Goal: Download file/media

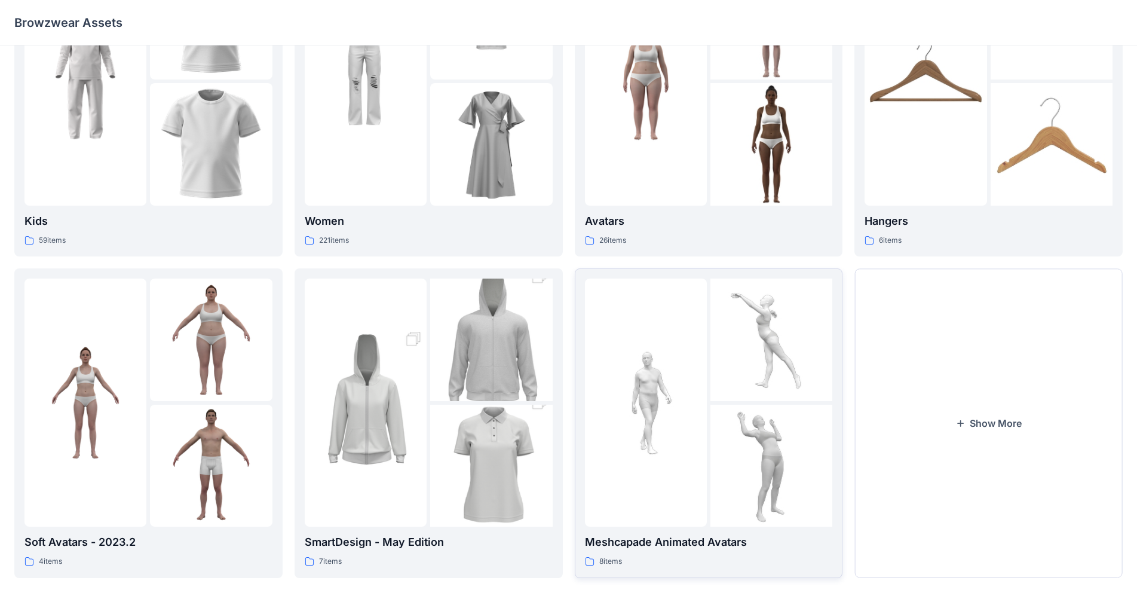
scroll to position [116, 0]
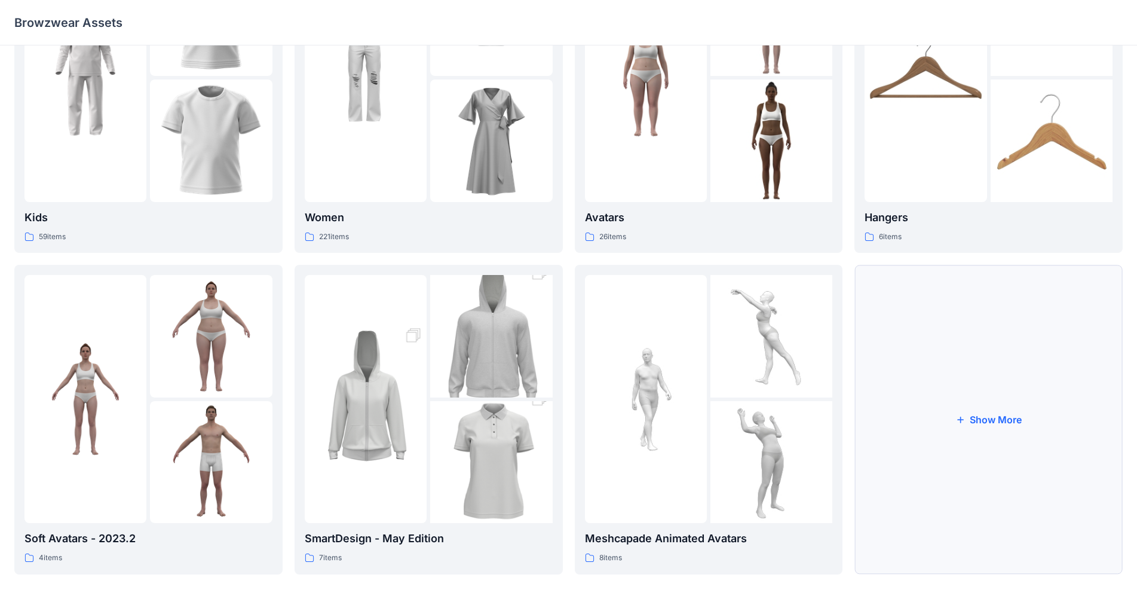
click at [597, 417] on icon "button" at bounding box center [960, 420] width 10 height 10
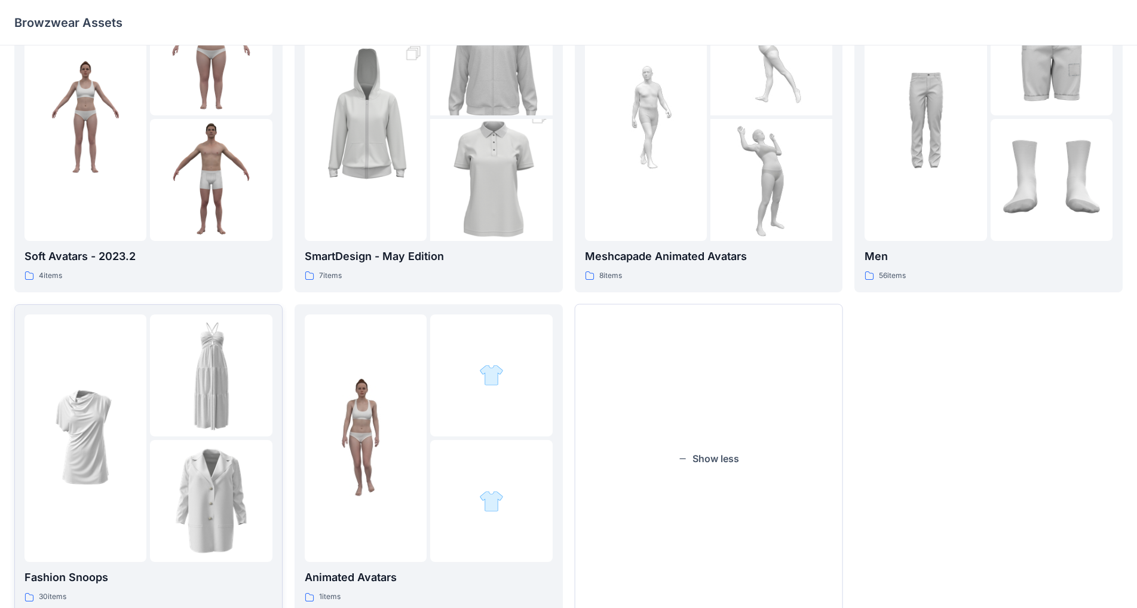
scroll to position [397, 0]
click at [50, 477] on p "30 items" at bounding box center [52, 597] width 27 height 13
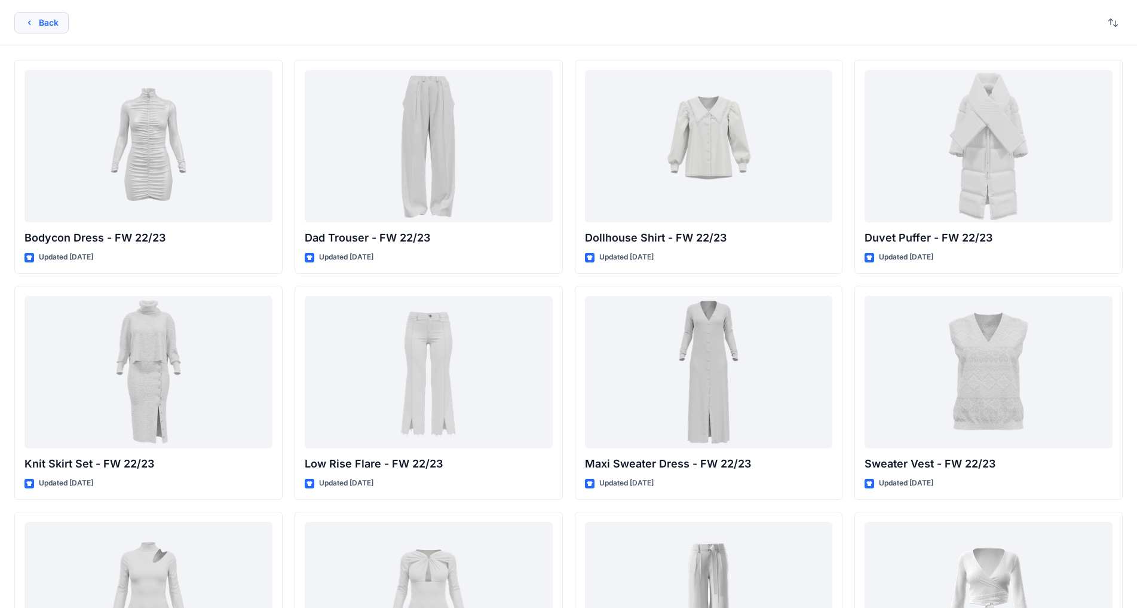
click at [36, 29] on button "Back" at bounding box center [41, 23] width 54 height 22
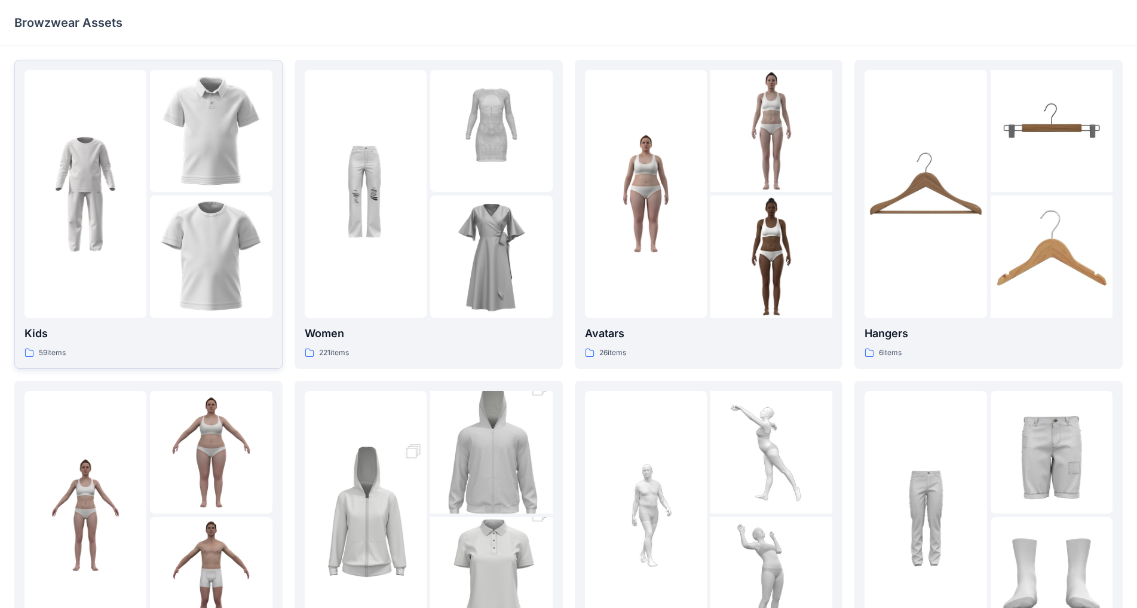
click at [27, 352] on icon at bounding box center [29, 353] width 10 height 10
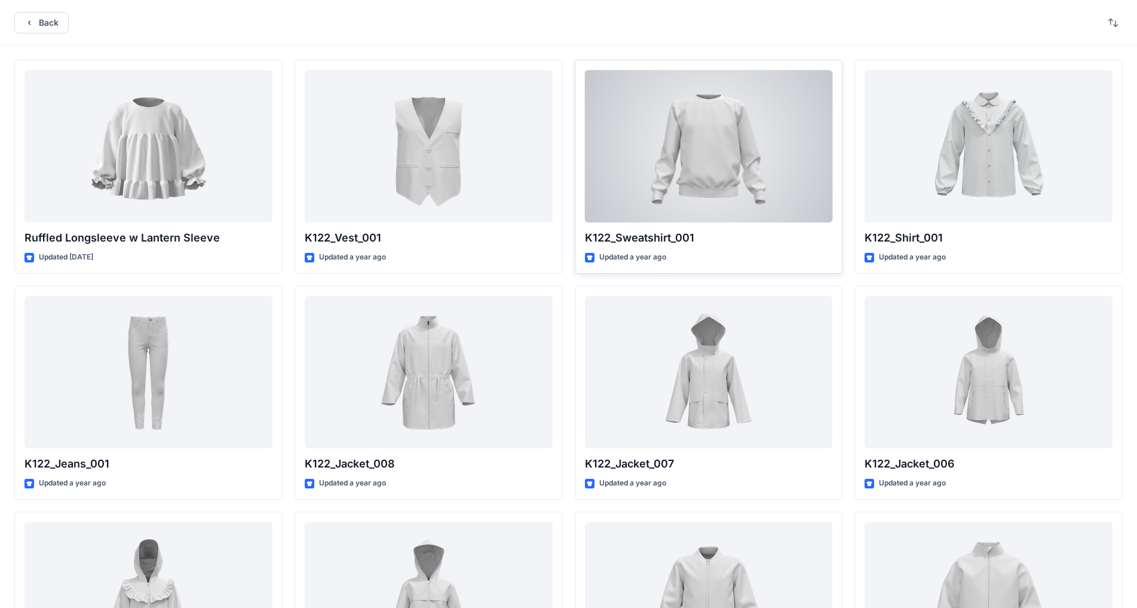
click at [597, 177] on div at bounding box center [709, 146] width 248 height 152
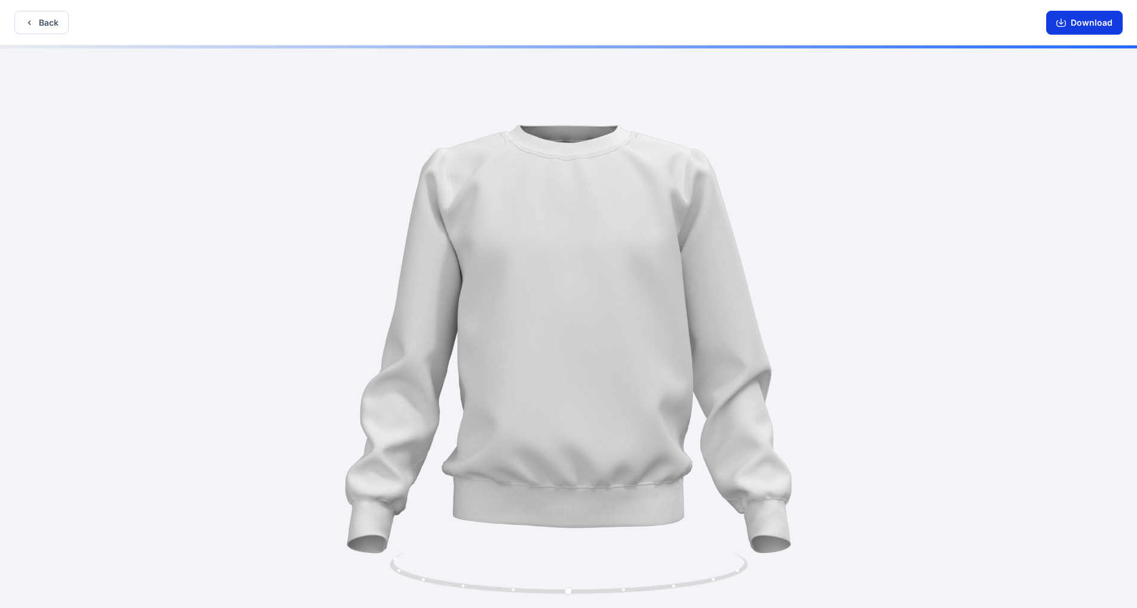
click at [597, 19] on icon "button" at bounding box center [1061, 22] width 5 height 6
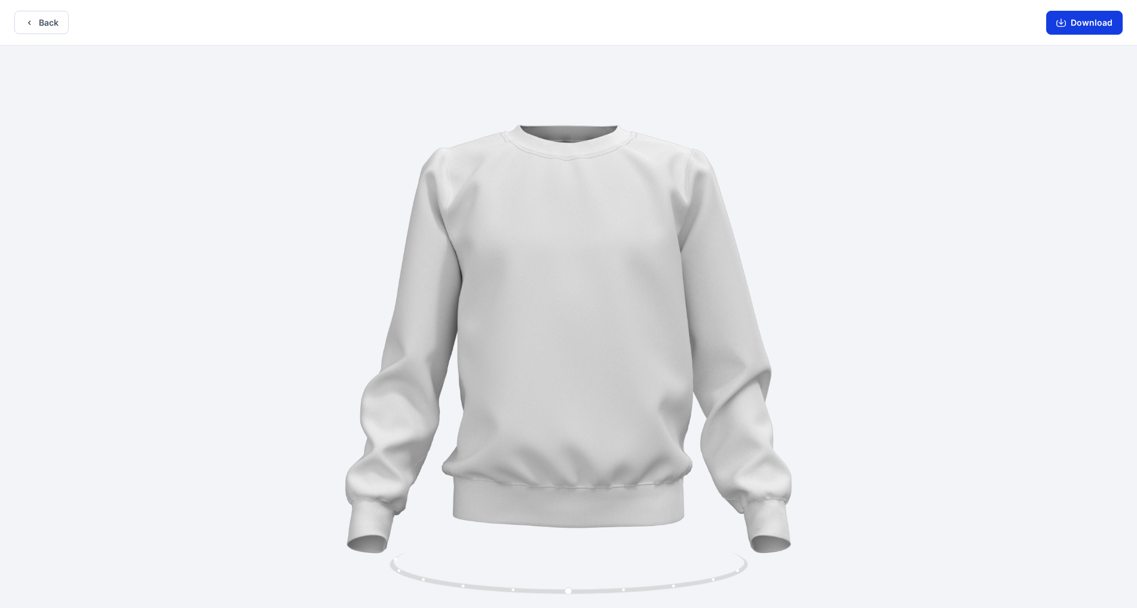
click at [597, 26] on button "Download" at bounding box center [1084, 23] width 76 height 24
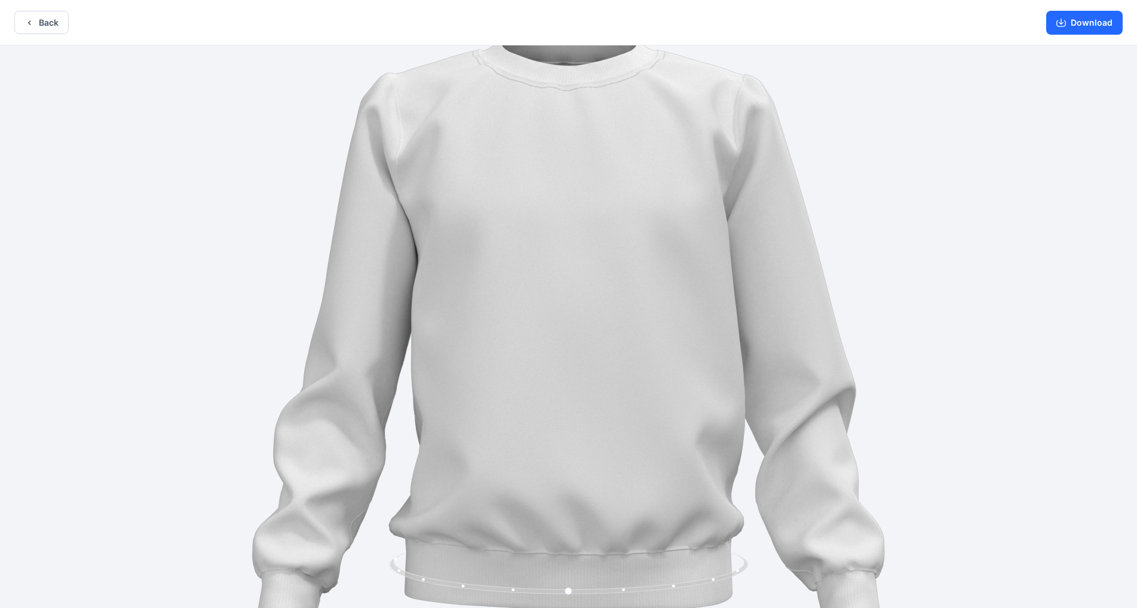
drag, startPoint x: 571, startPoint y: 579, endPoint x: 826, endPoint y: 487, distance: 270.6
click at [597, 477] on div at bounding box center [568, 327] width 1137 height 565
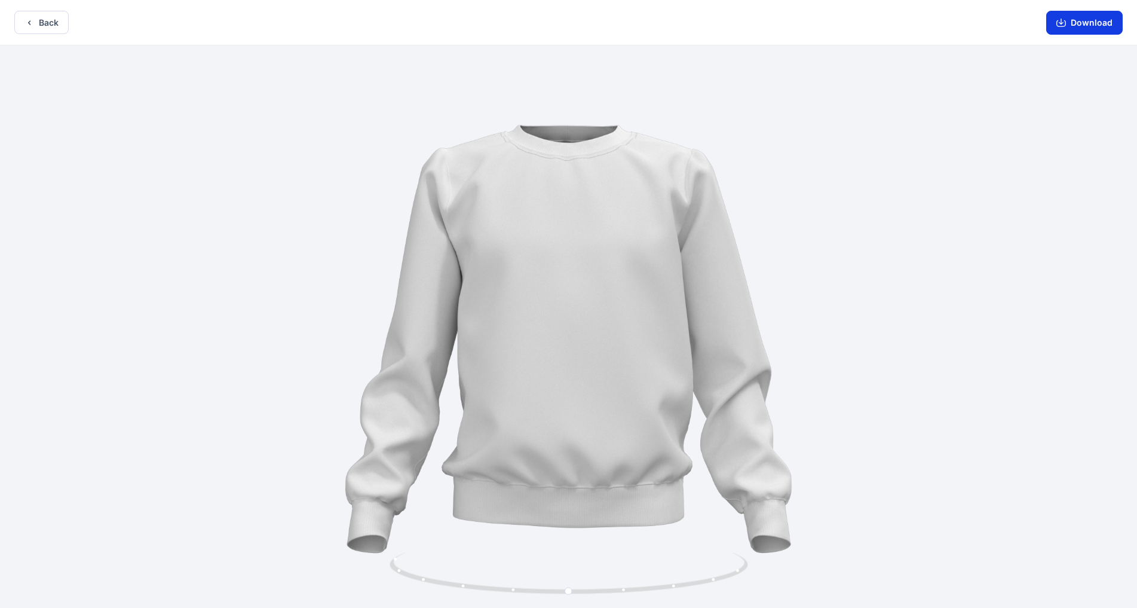
click at [597, 24] on icon "button" at bounding box center [1061, 23] width 10 height 10
